Goal: Check status

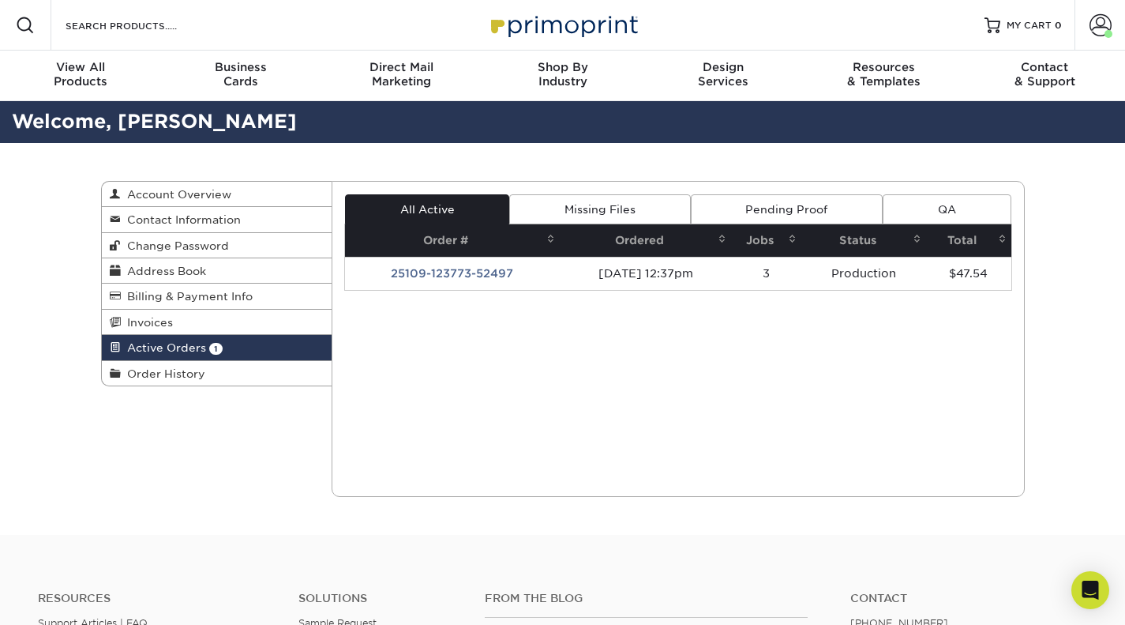
click at [483, 280] on td "25109-123773-52497" at bounding box center [452, 273] width 215 height 33
